Goal: Book appointment/travel/reservation

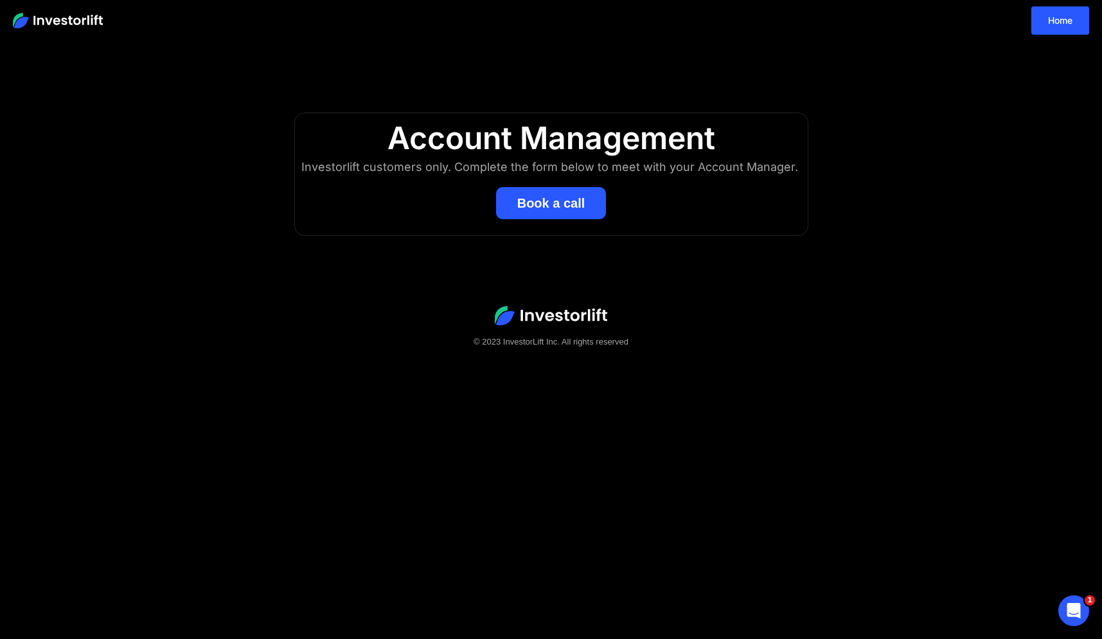
click at [559, 205] on button "Book a call" at bounding box center [551, 203] width 111 height 32
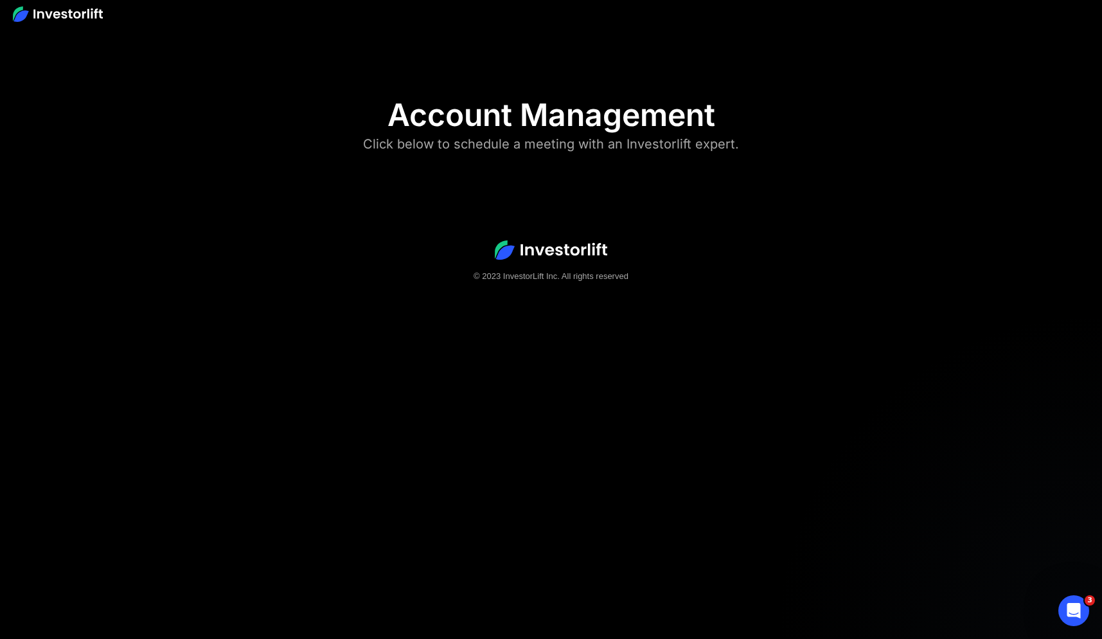
click at [532, 150] on div "Click below to schedule a meeting with an Investorlift expert." at bounding box center [551, 144] width 376 height 21
click at [534, 267] on footer "© 2023 InvestorLift Inc. All rights reserved" at bounding box center [551, 261] width 1102 height 125
click at [1075, 607] on icon "Open Intercom Messenger" at bounding box center [1072, 608] width 21 height 21
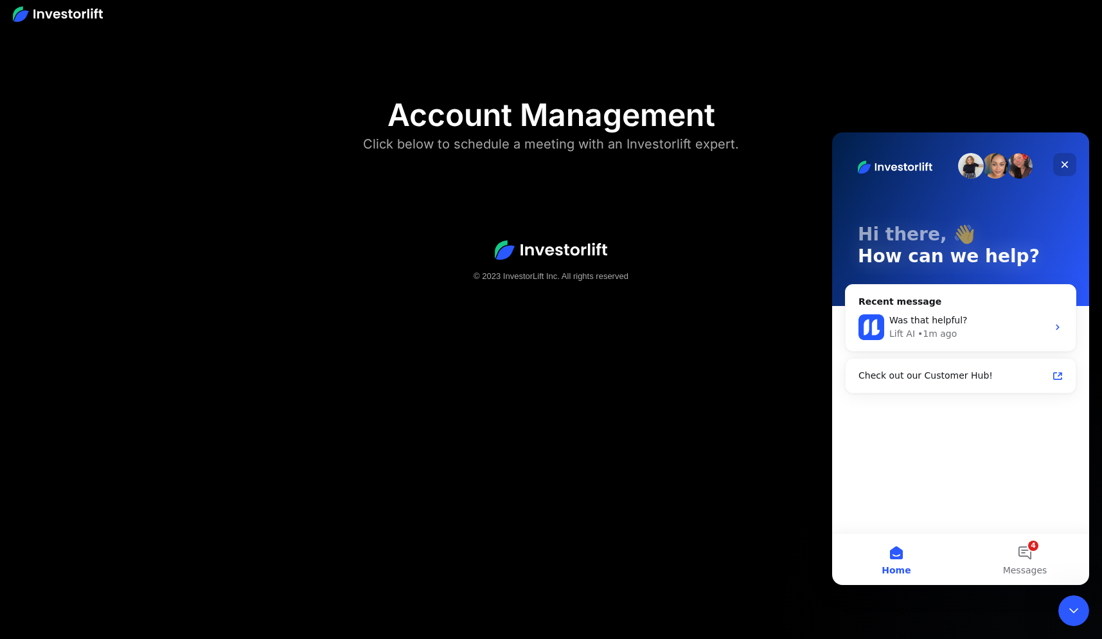
click at [1062, 159] on icon "Close" at bounding box center [1065, 164] width 10 height 10
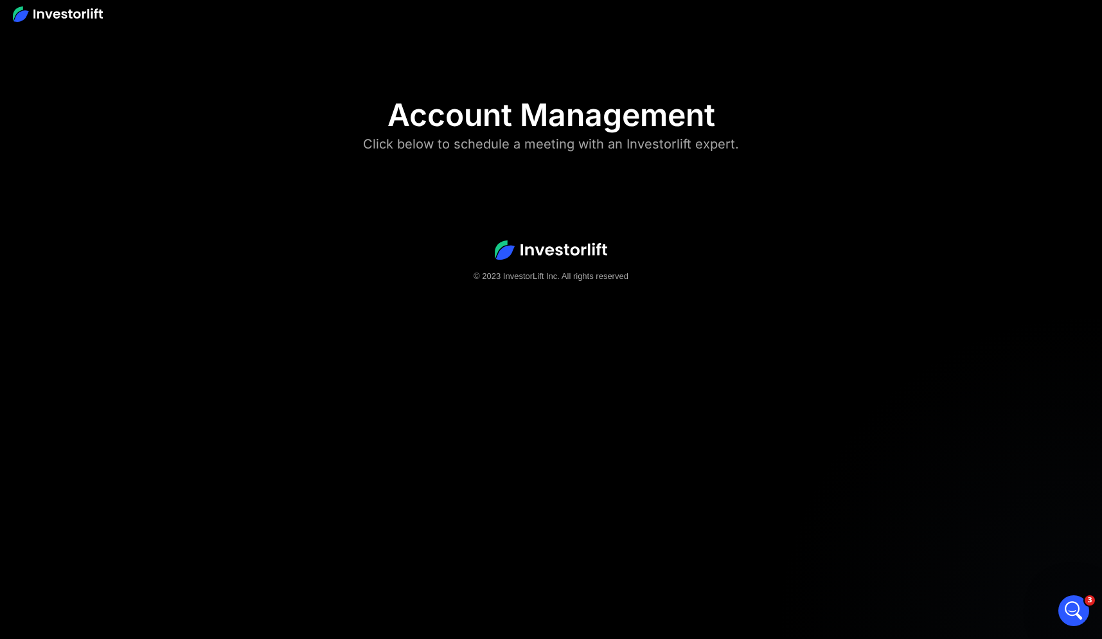
drag, startPoint x: 560, startPoint y: 246, endPoint x: 565, endPoint y: 252, distance: 7.7
click at [560, 246] on img at bounding box center [551, 249] width 112 height 19
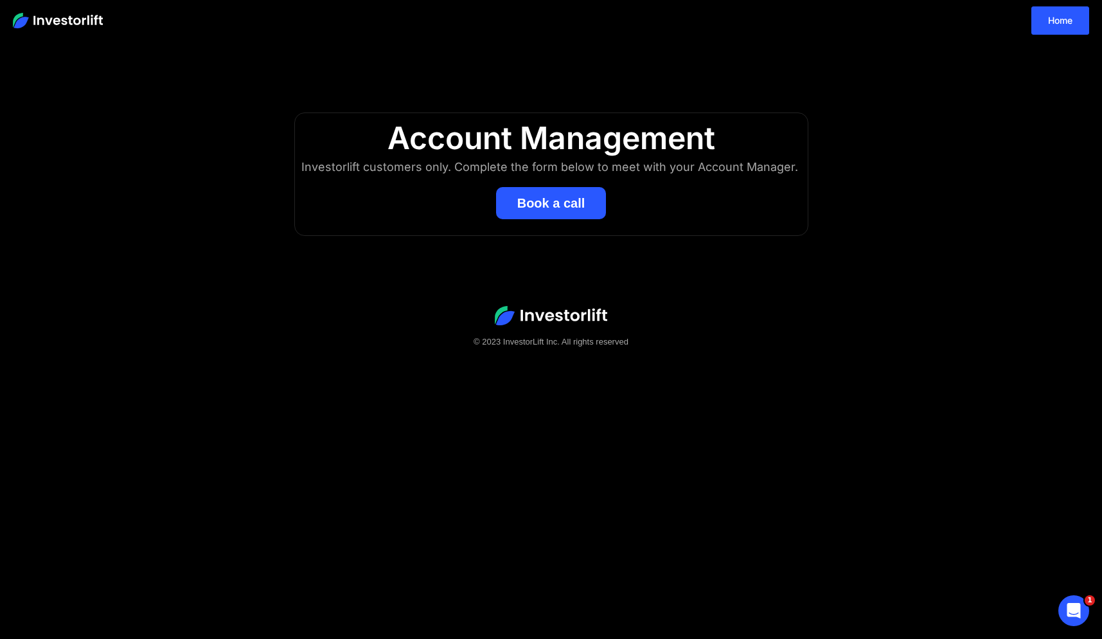
click at [528, 210] on button "Book a call" at bounding box center [551, 203] width 111 height 32
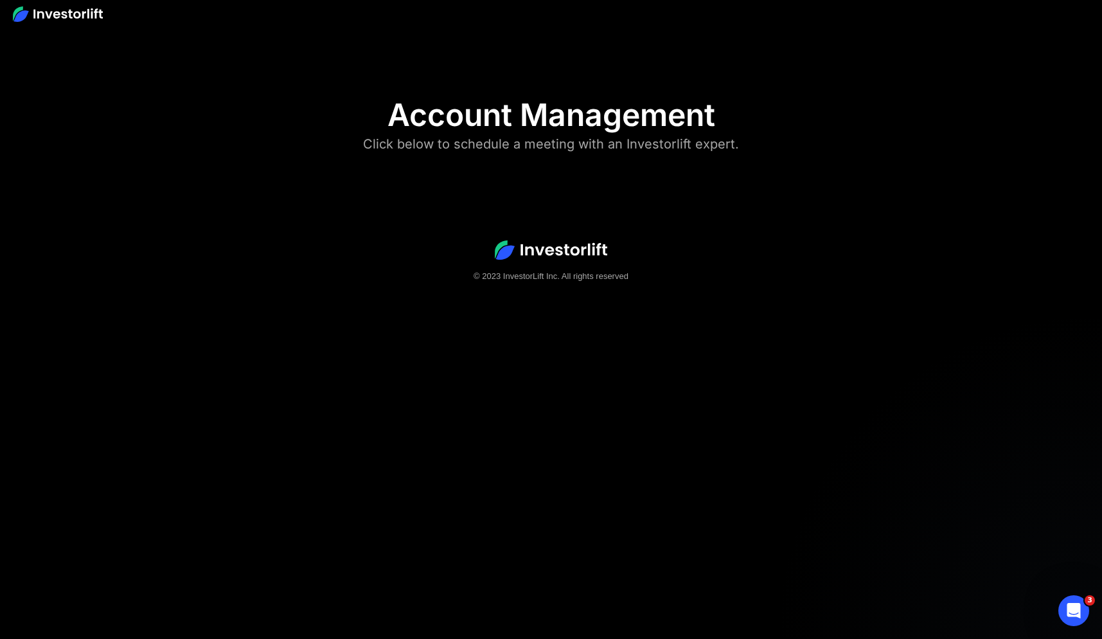
click at [563, 148] on div "Click below to schedule a meeting with an Investorlift expert." at bounding box center [551, 144] width 376 height 21
click at [580, 258] on img at bounding box center [551, 249] width 112 height 19
click at [557, 354] on body "Account Management Click below to schedule a meeting with an Investorlift exper…" at bounding box center [551, 319] width 1102 height 639
click at [1070, 610] on icon "Open Intercom Messenger" at bounding box center [1072, 608] width 21 height 21
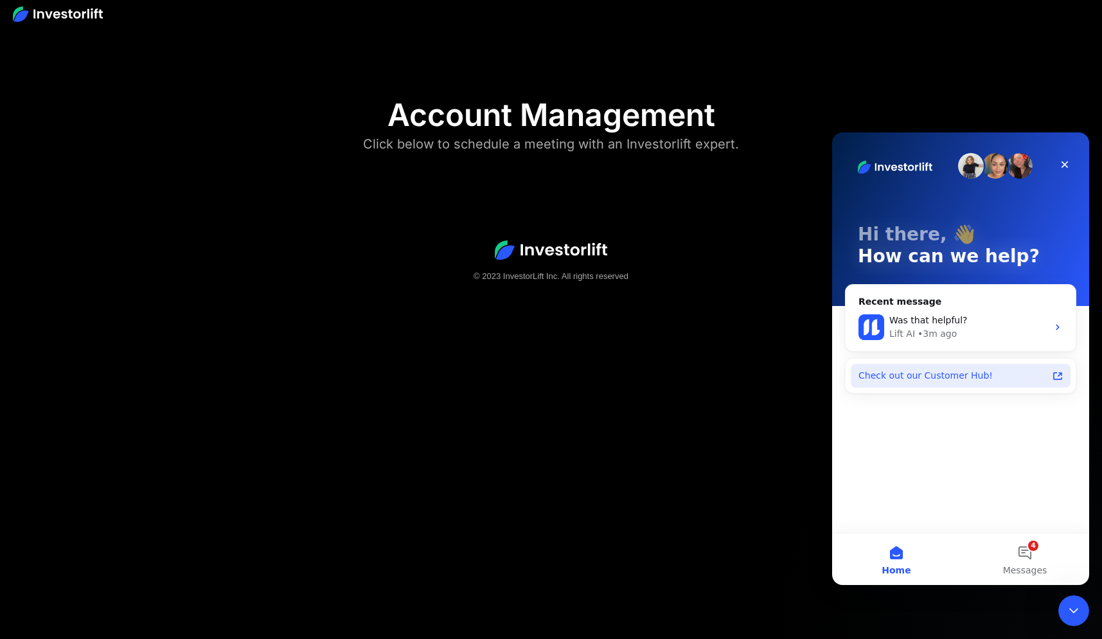
click at [902, 377] on div "Check out our Customer Hub!" at bounding box center [953, 375] width 189 height 13
click at [1021, 544] on button "4 Messages" at bounding box center [1025, 559] width 129 height 51
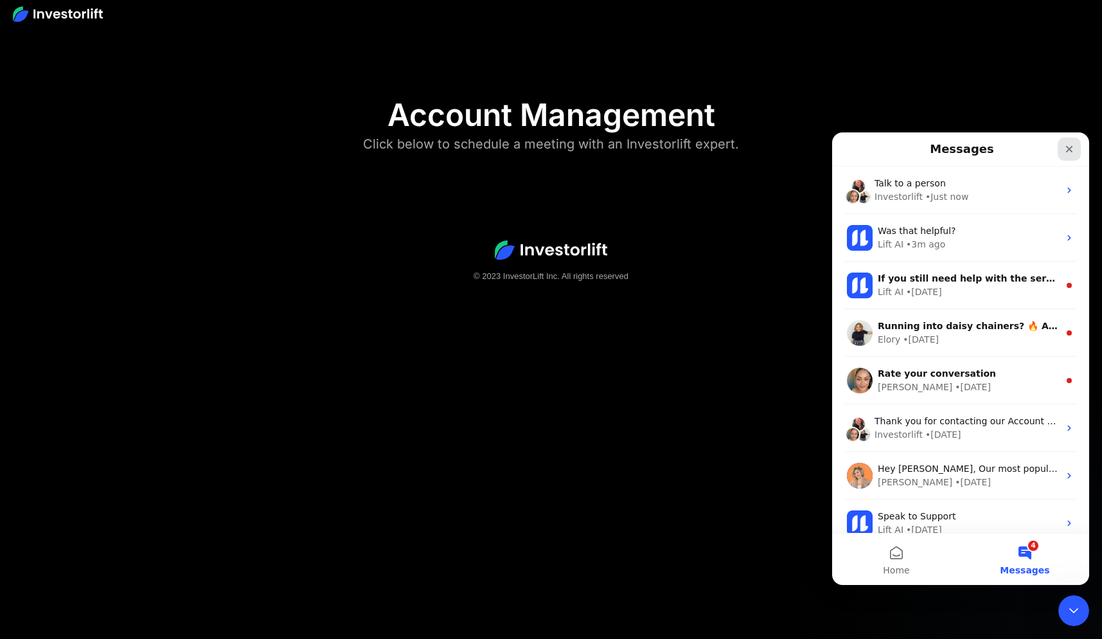
click at [1069, 147] on icon "Close" at bounding box center [1069, 149] width 10 height 10
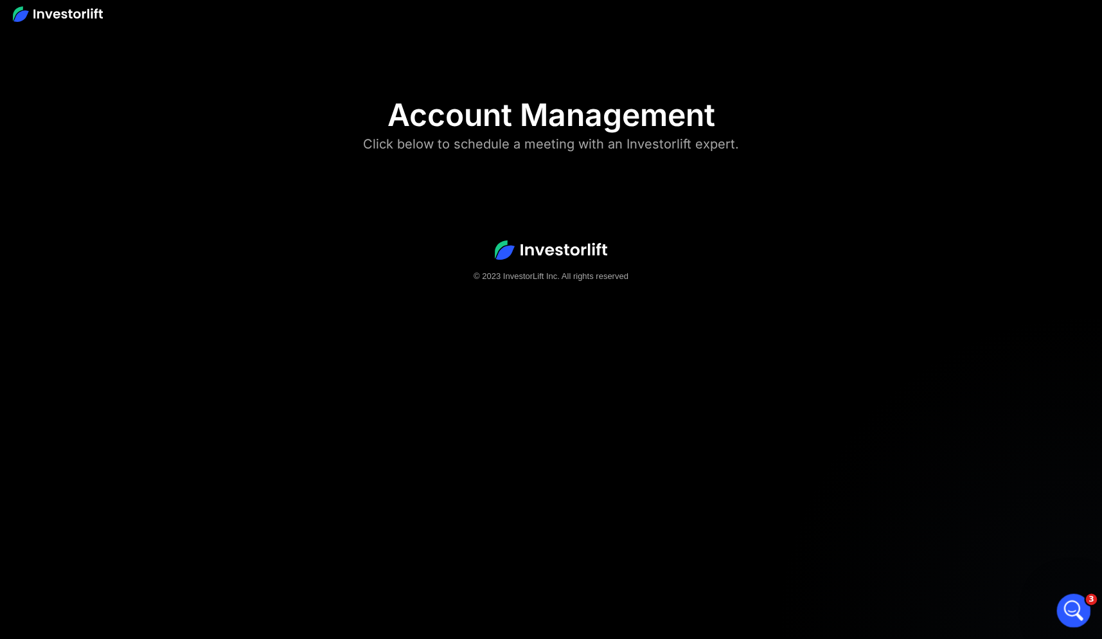
drag, startPoint x: 2128, startPoint y: 1188, endPoint x: 1069, endPoint y: 596, distance: 1213.5
click at [1068, 608] on icon "Open Intercom Messenger" at bounding box center [1072, 608] width 21 height 21
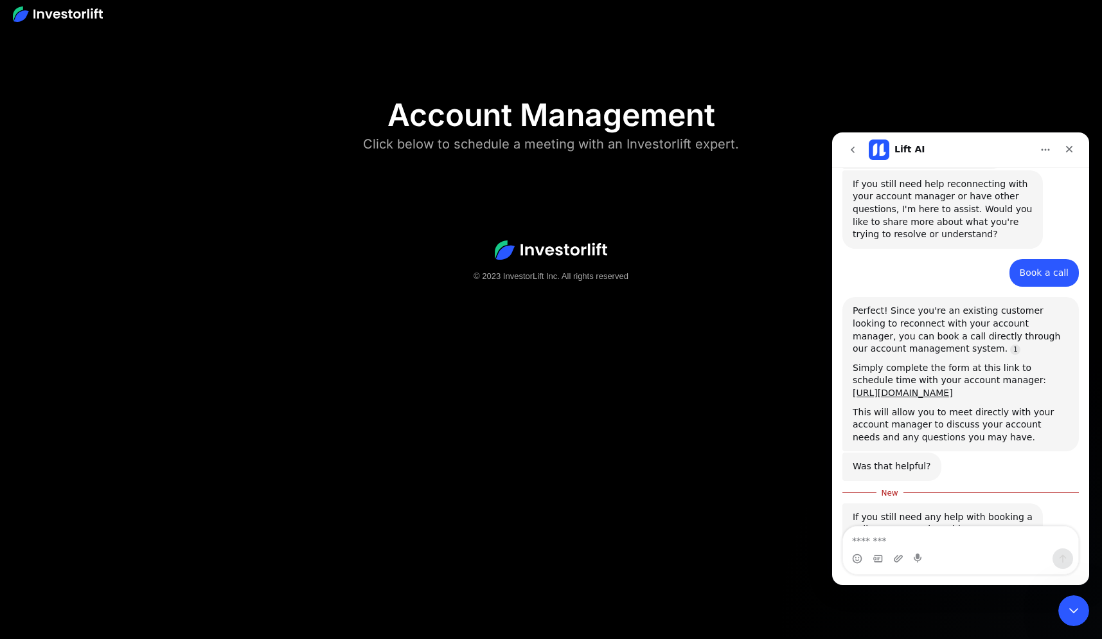
scroll to position [658, 0]
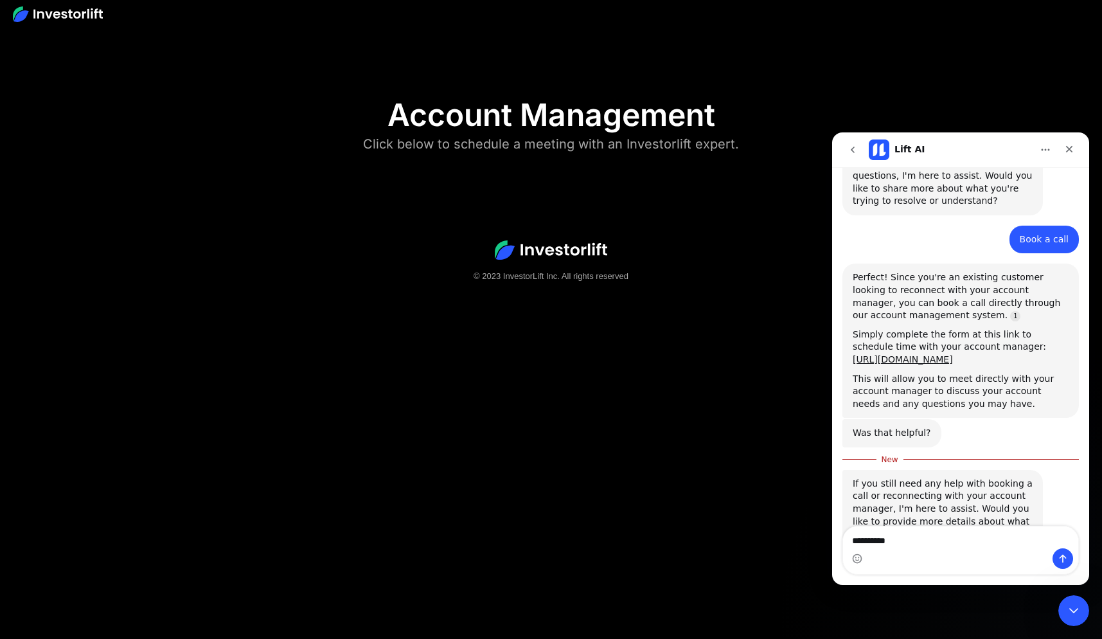
type textarea "**********"
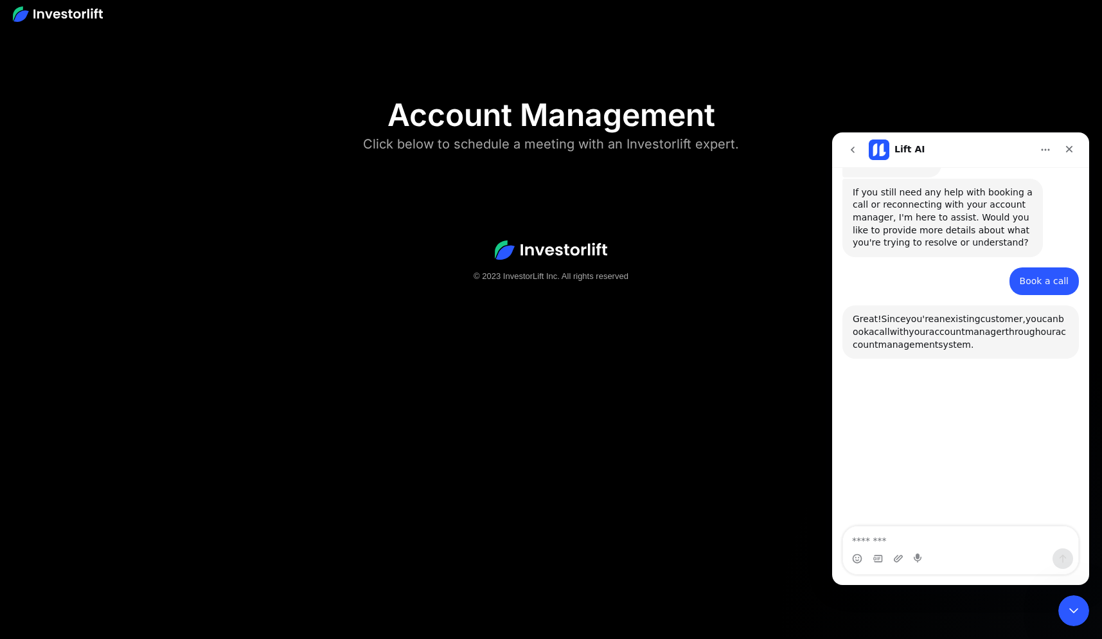
scroll to position [982, 0]
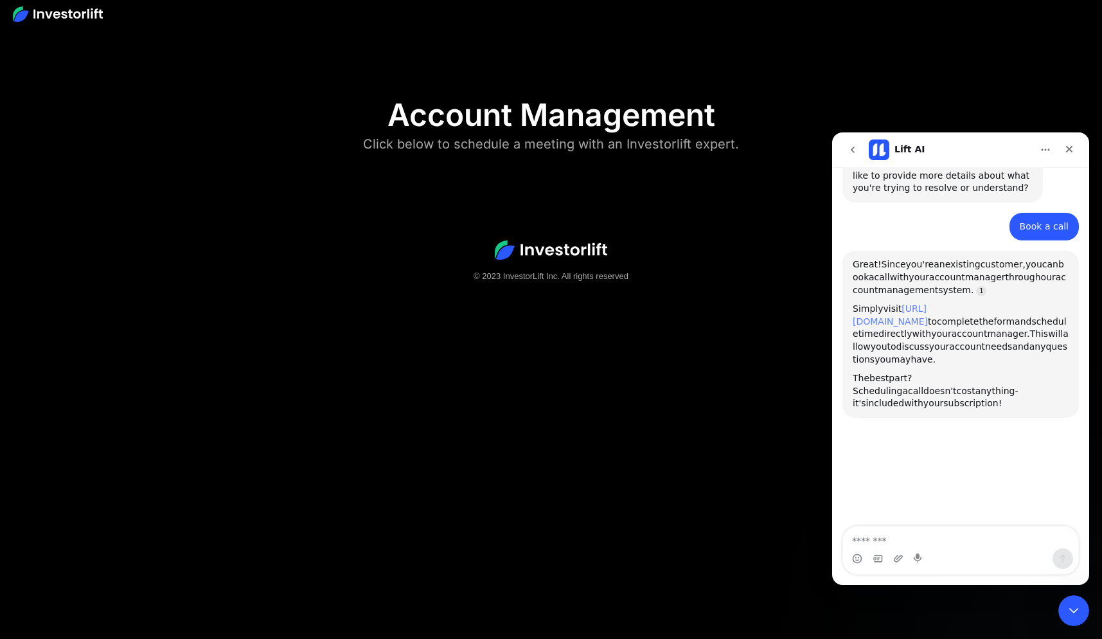
click at [928, 303] on link "https://get.investorlift.com/book-am" at bounding box center [890, 314] width 75 height 23
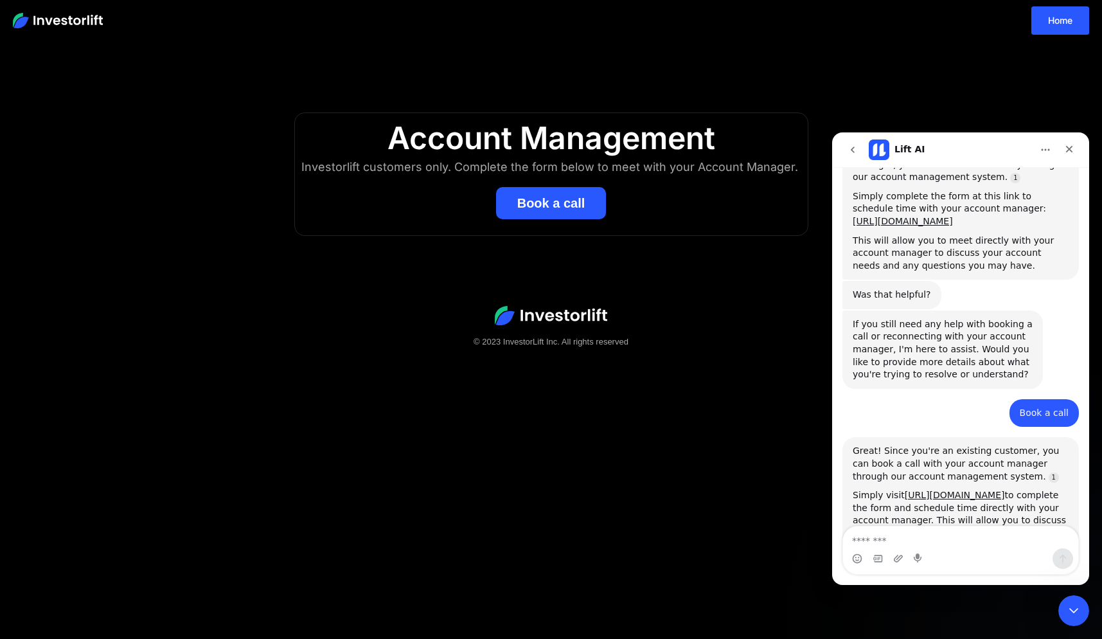
scroll to position [839, 0]
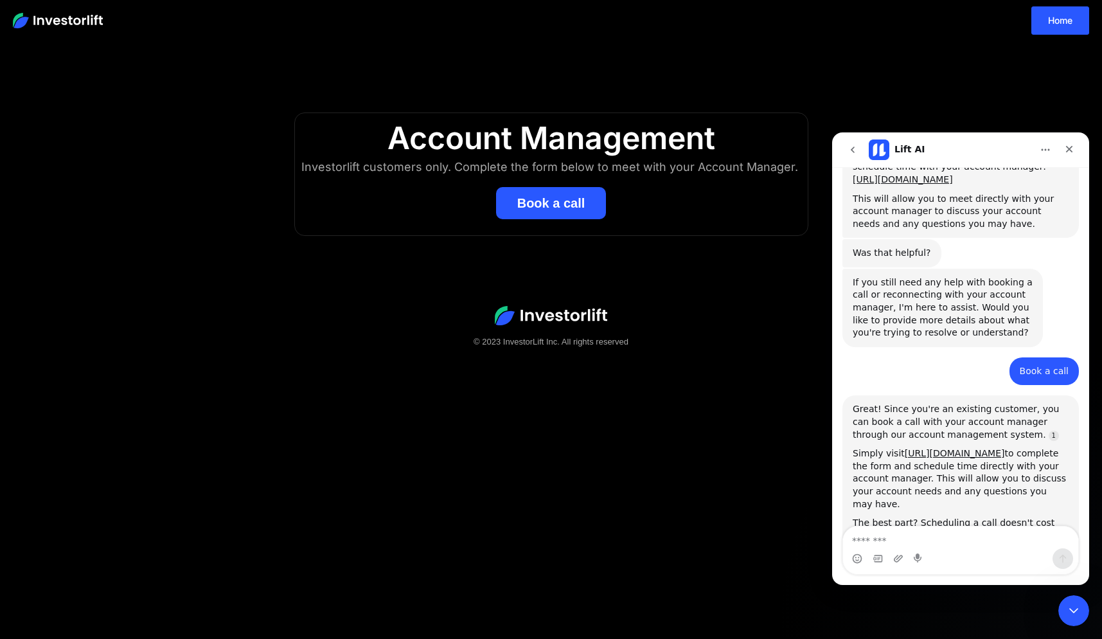
click at [569, 203] on button "Book a call" at bounding box center [551, 203] width 111 height 32
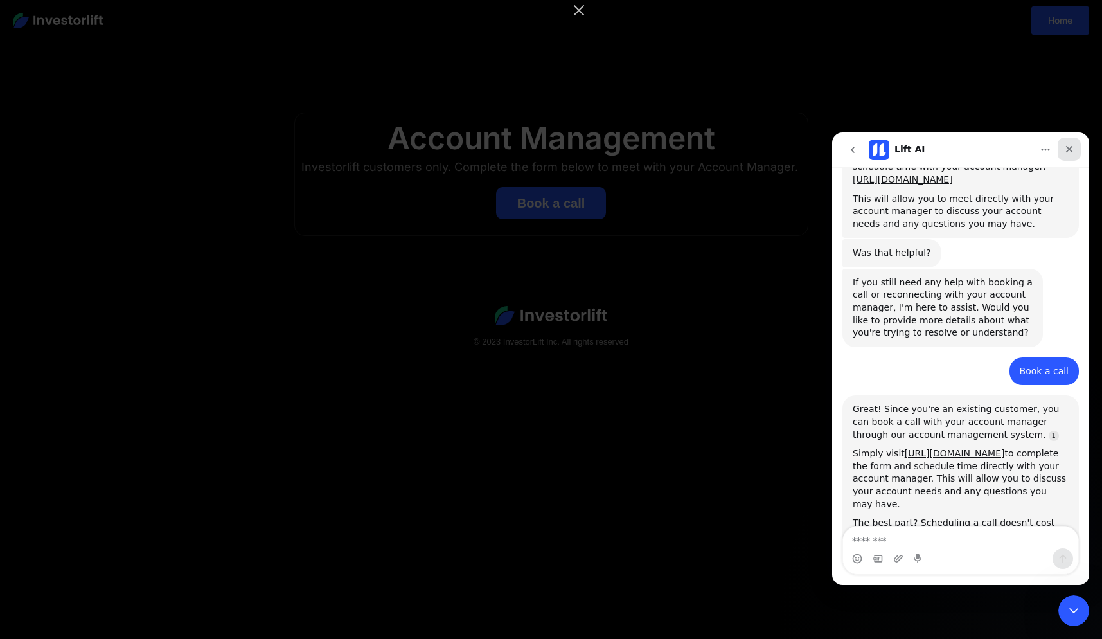
click at [1072, 149] on icon "Close" at bounding box center [1069, 149] width 10 height 10
